Goal: Use online tool/utility: Utilize a website feature to perform a specific function

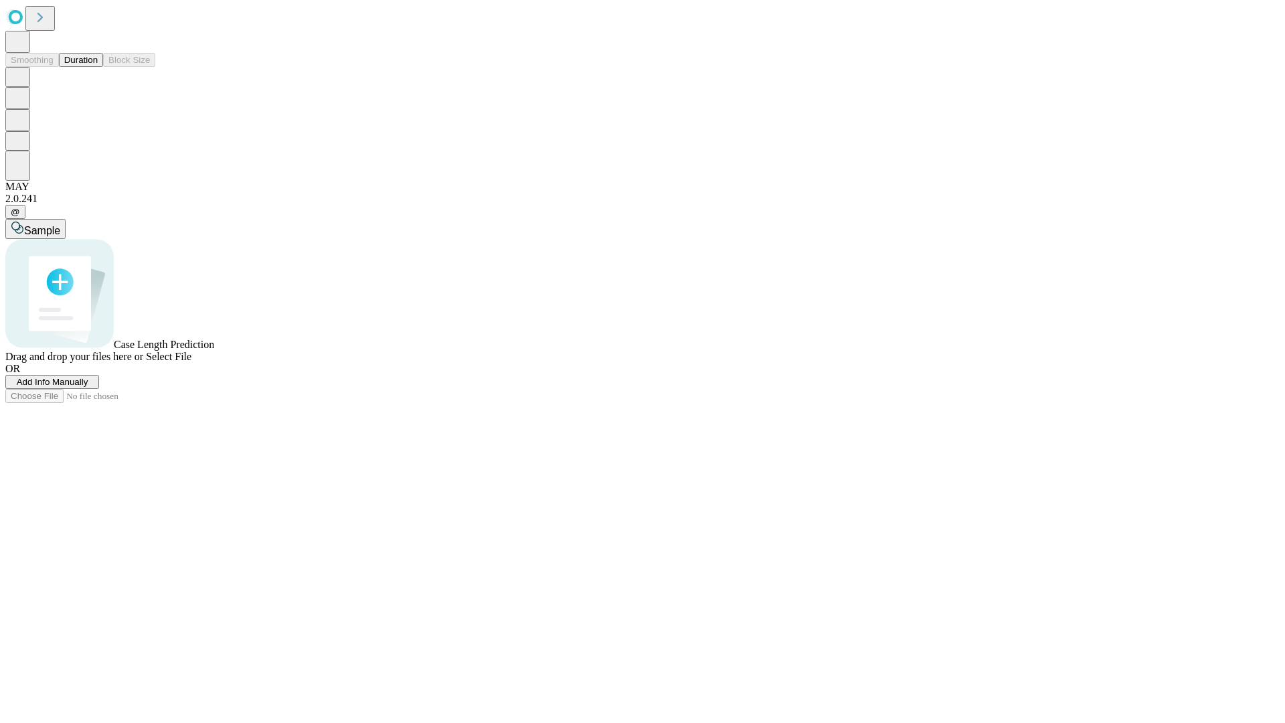
click at [98, 67] on button "Duration" at bounding box center [81, 60] width 44 height 14
click at [88, 387] on span "Add Info Manually" at bounding box center [53, 382] width 72 height 10
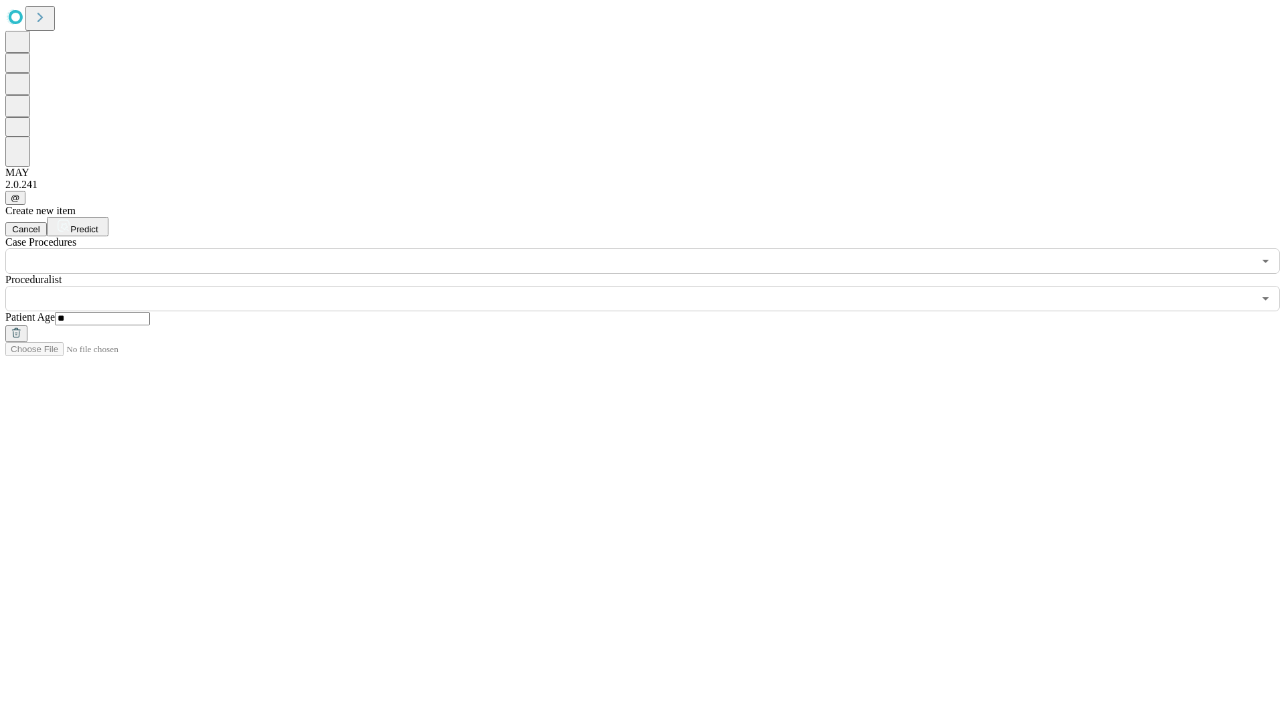
type input "**"
click at [652, 286] on input "text" at bounding box center [629, 298] width 1248 height 25
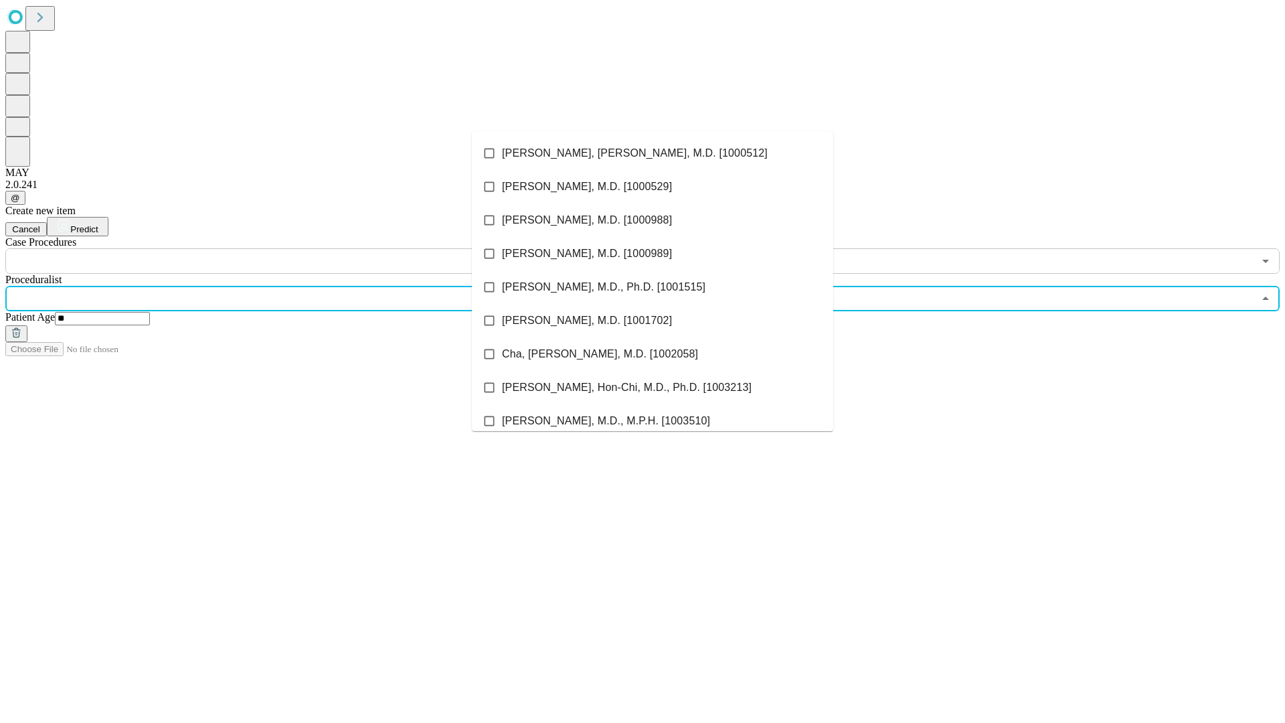
click at [652, 153] on li "[PERSON_NAME], [PERSON_NAME], M.D. [1000512]" at bounding box center [652, 152] width 361 height 33
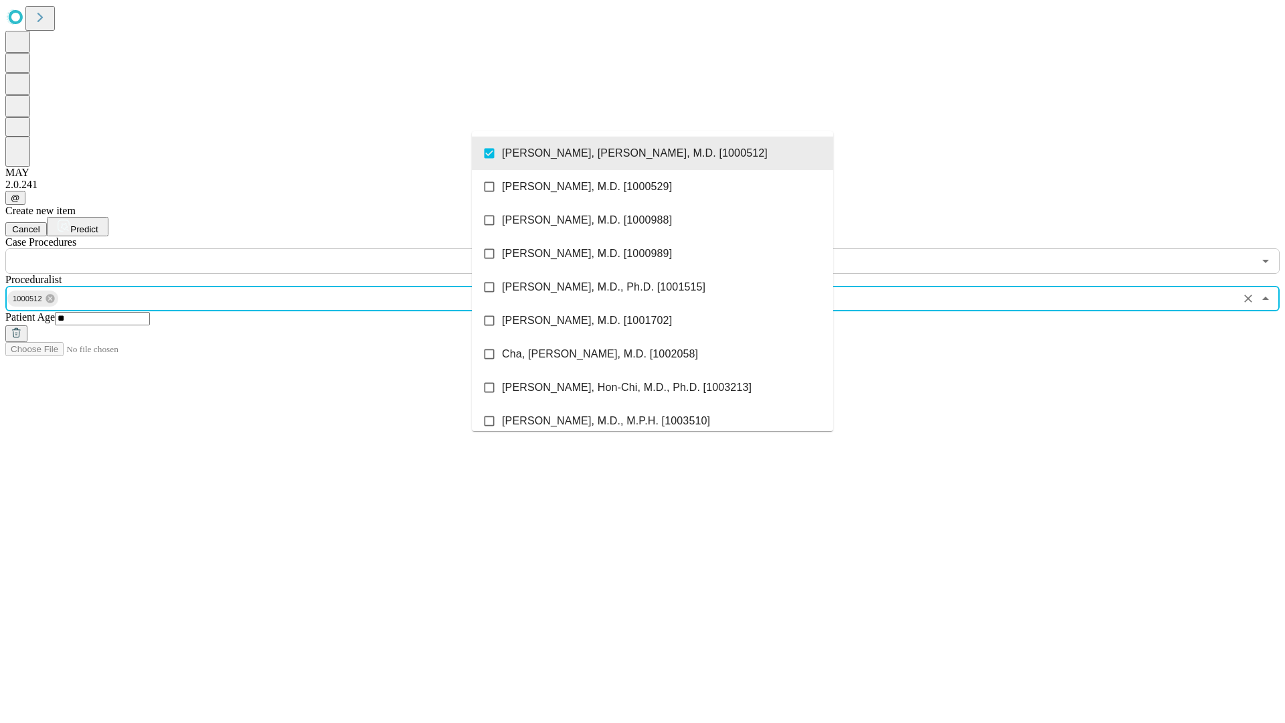
click at [281, 248] on input "text" at bounding box center [629, 260] width 1248 height 25
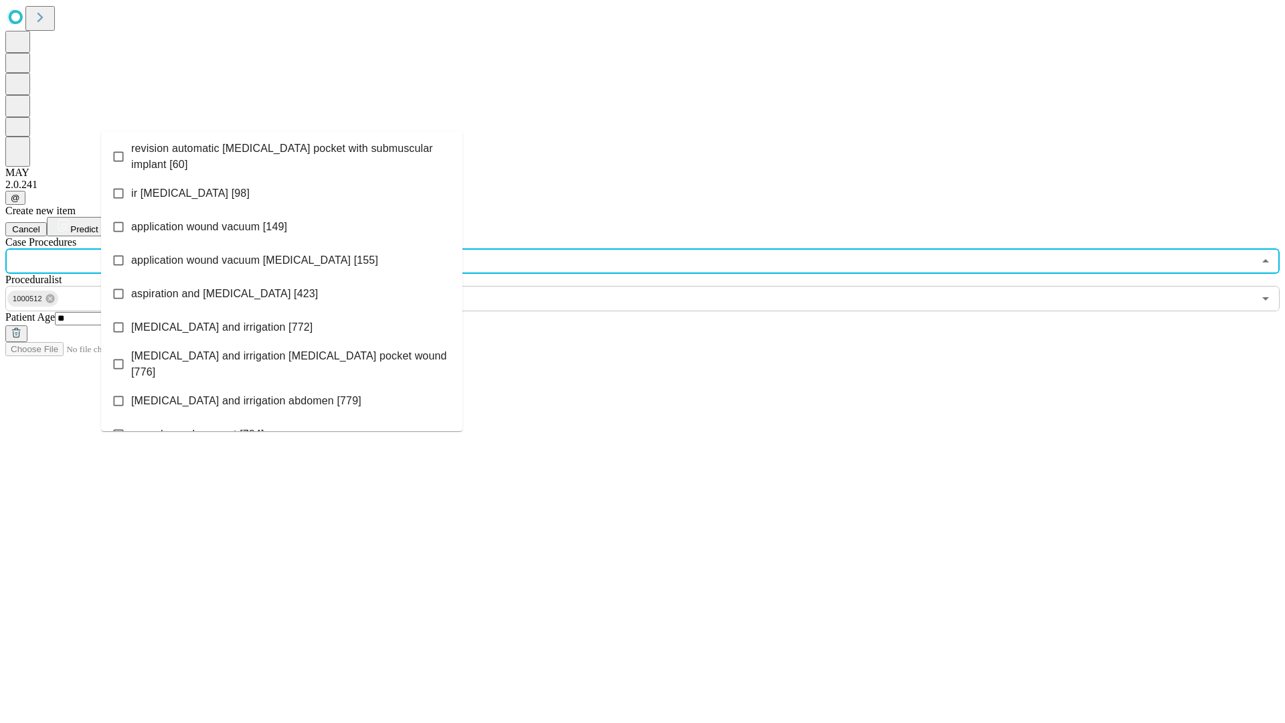
click at [282, 153] on span "revision automatic [MEDICAL_DATA] pocket with submuscular implant [60]" at bounding box center [291, 157] width 320 height 32
click at [98, 224] on span "Predict" at bounding box center [83, 229] width 27 height 10
